Goal: Task Accomplishment & Management: Use online tool/utility

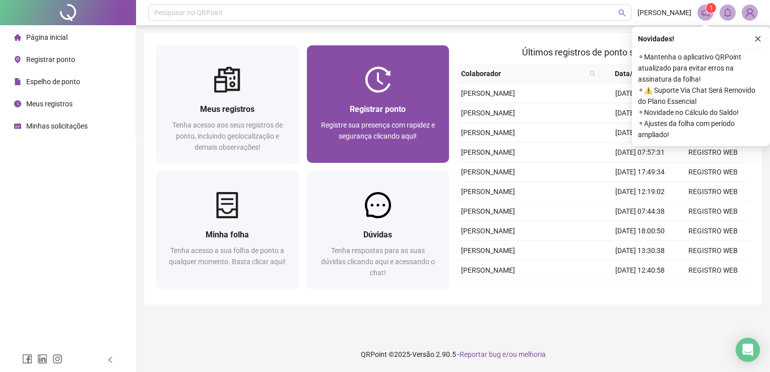
click at [387, 126] on span "Registre sua presença com rapidez e segurança clicando aqui!" at bounding box center [378, 130] width 114 height 19
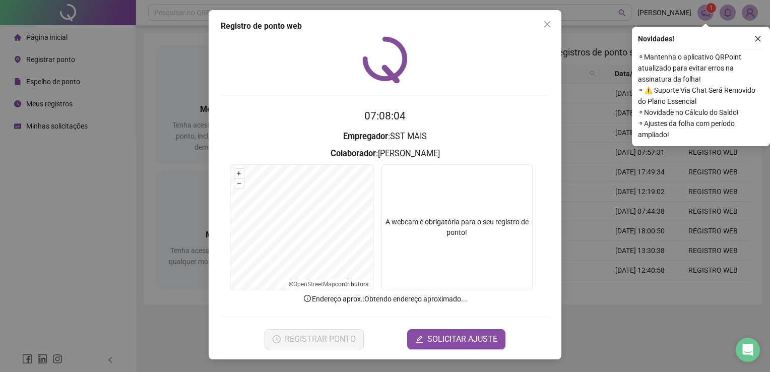
click at [537, 20] on div "Registro de ponto web" at bounding box center [385, 26] width 329 height 12
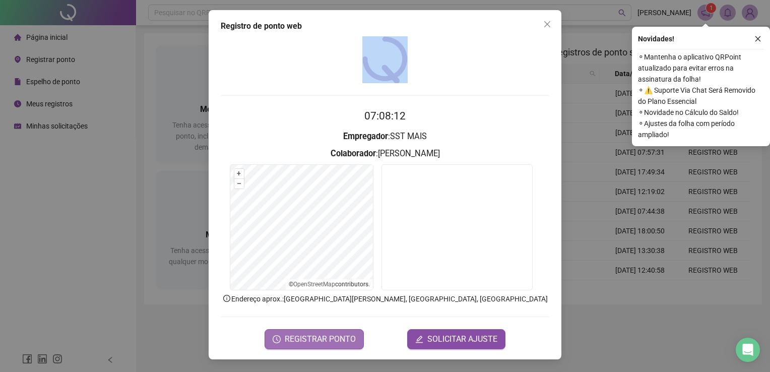
click at [302, 341] on span "REGISTRAR PONTO" at bounding box center [320, 339] width 71 height 12
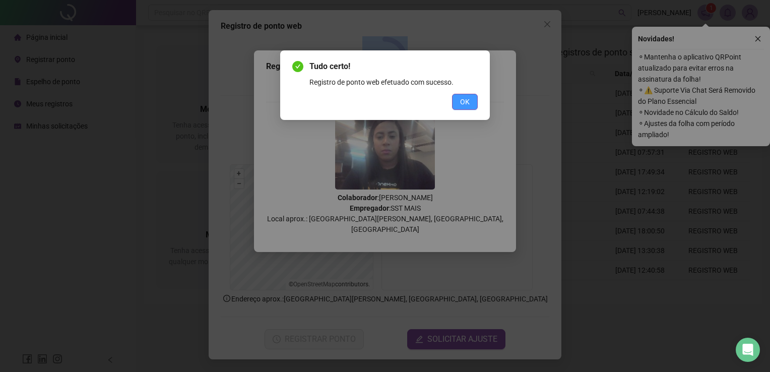
click at [468, 102] on span "OK" at bounding box center [465, 101] width 10 height 11
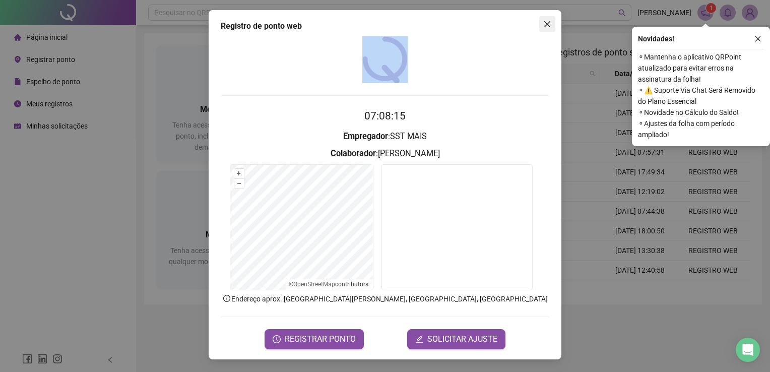
click at [548, 27] on icon "close" at bounding box center [547, 24] width 8 height 8
